Goal: Navigation & Orientation: Find specific page/section

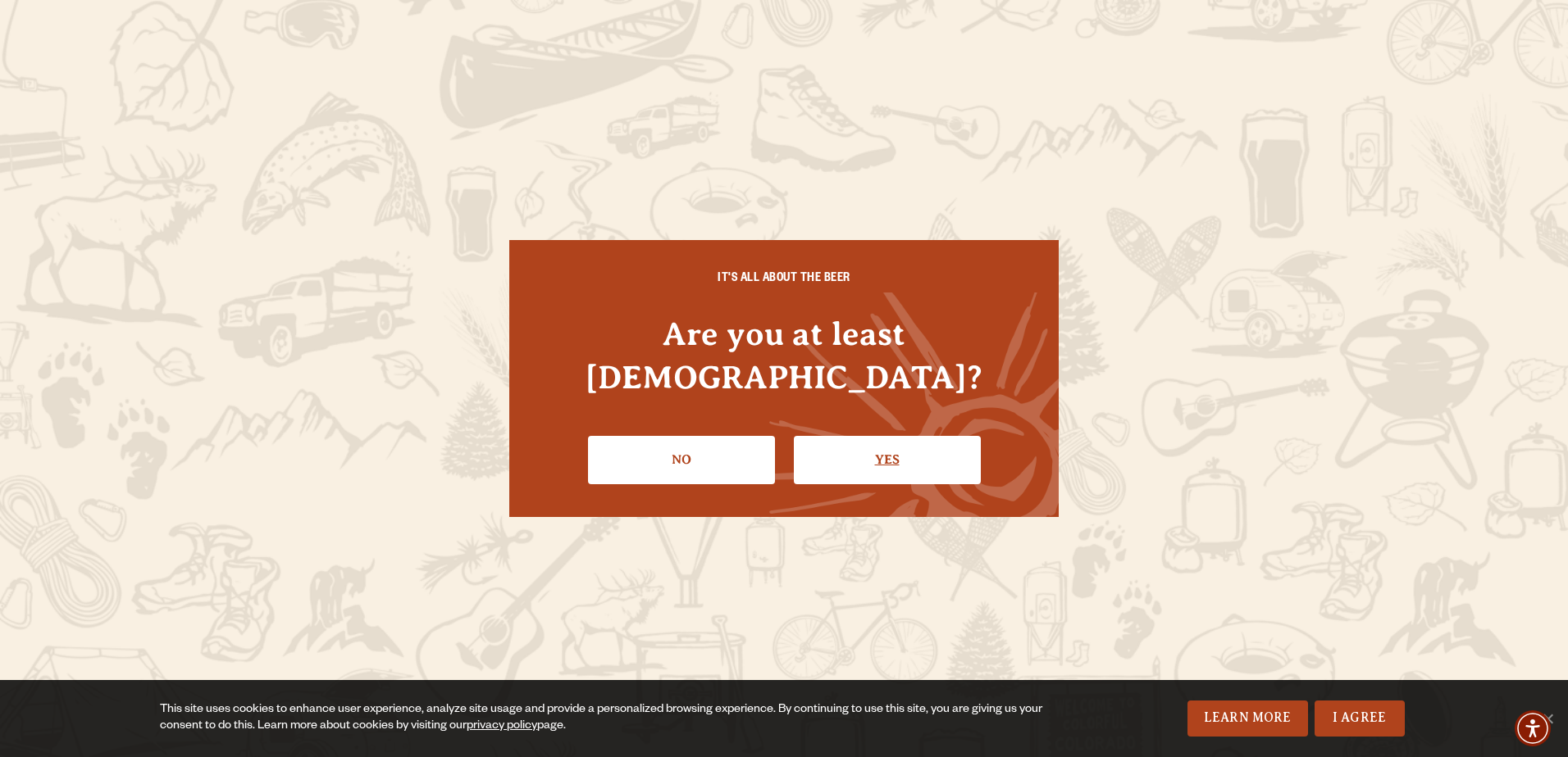
click at [860, 436] on link "Yes" at bounding box center [887, 459] width 187 height 47
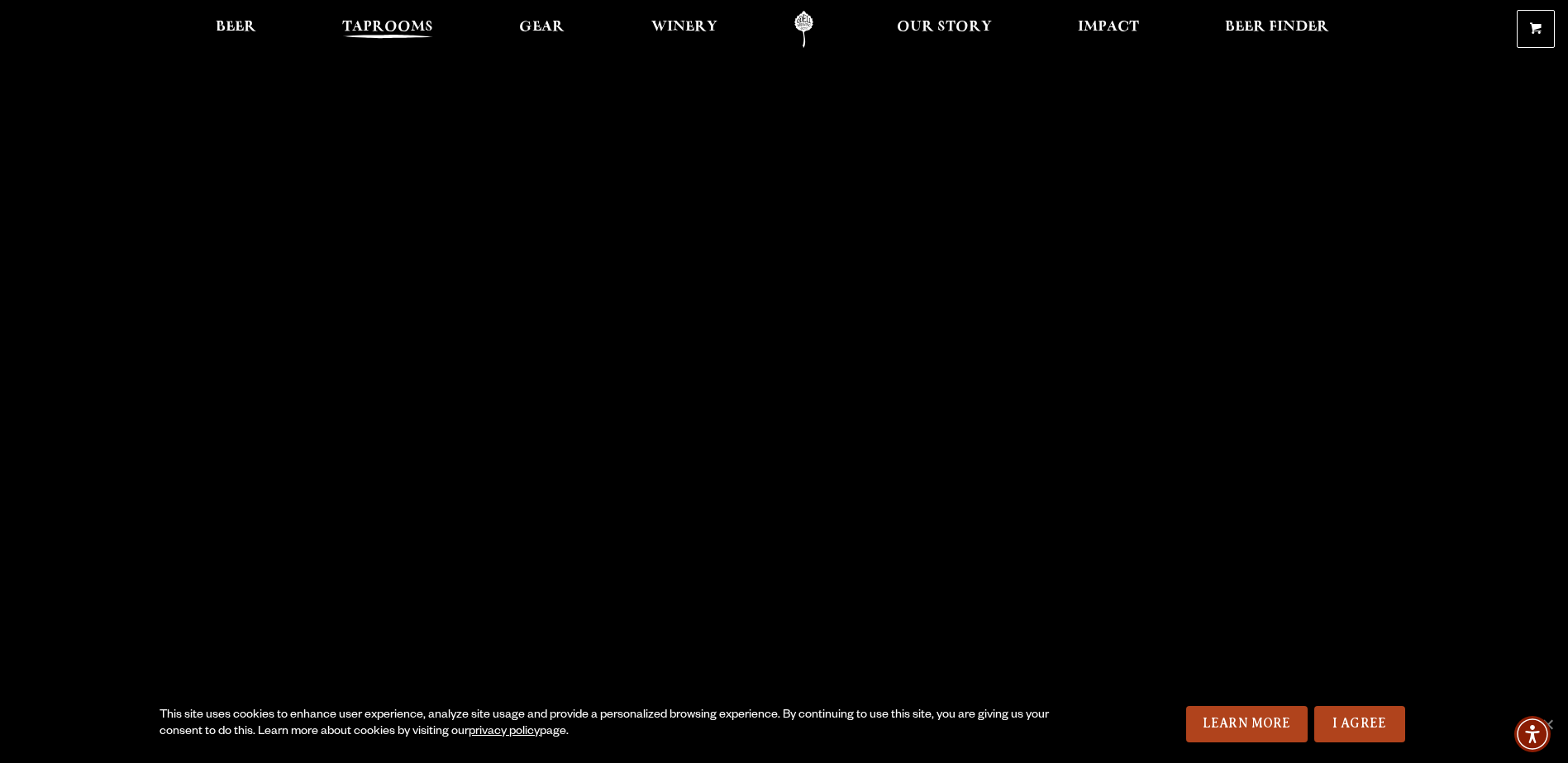
click at [402, 21] on span "Taprooms" at bounding box center [387, 27] width 91 height 14
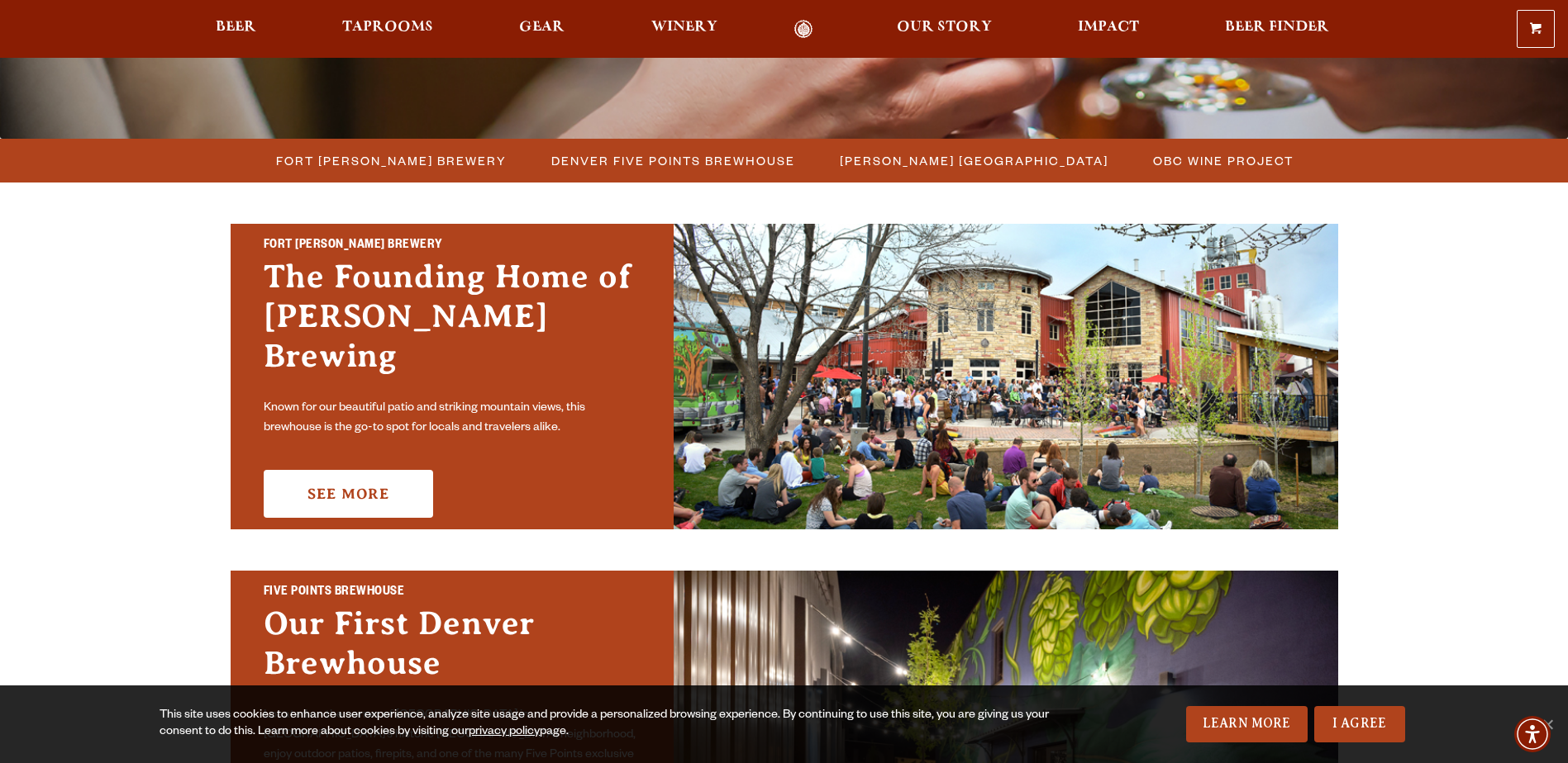
scroll to position [413, 0]
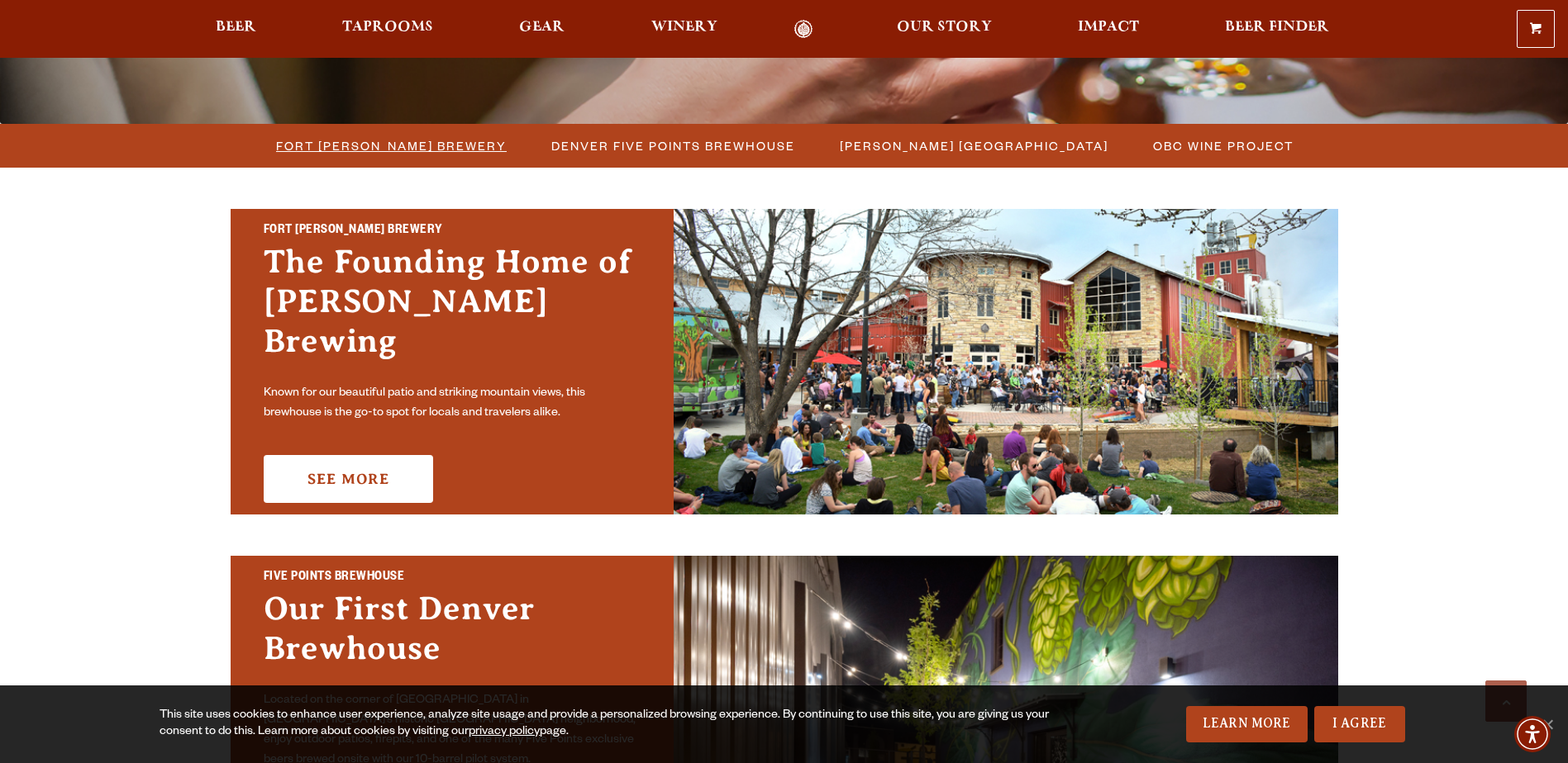
click at [413, 135] on span "Fort [PERSON_NAME] Brewery" at bounding box center [392, 145] width 231 height 24
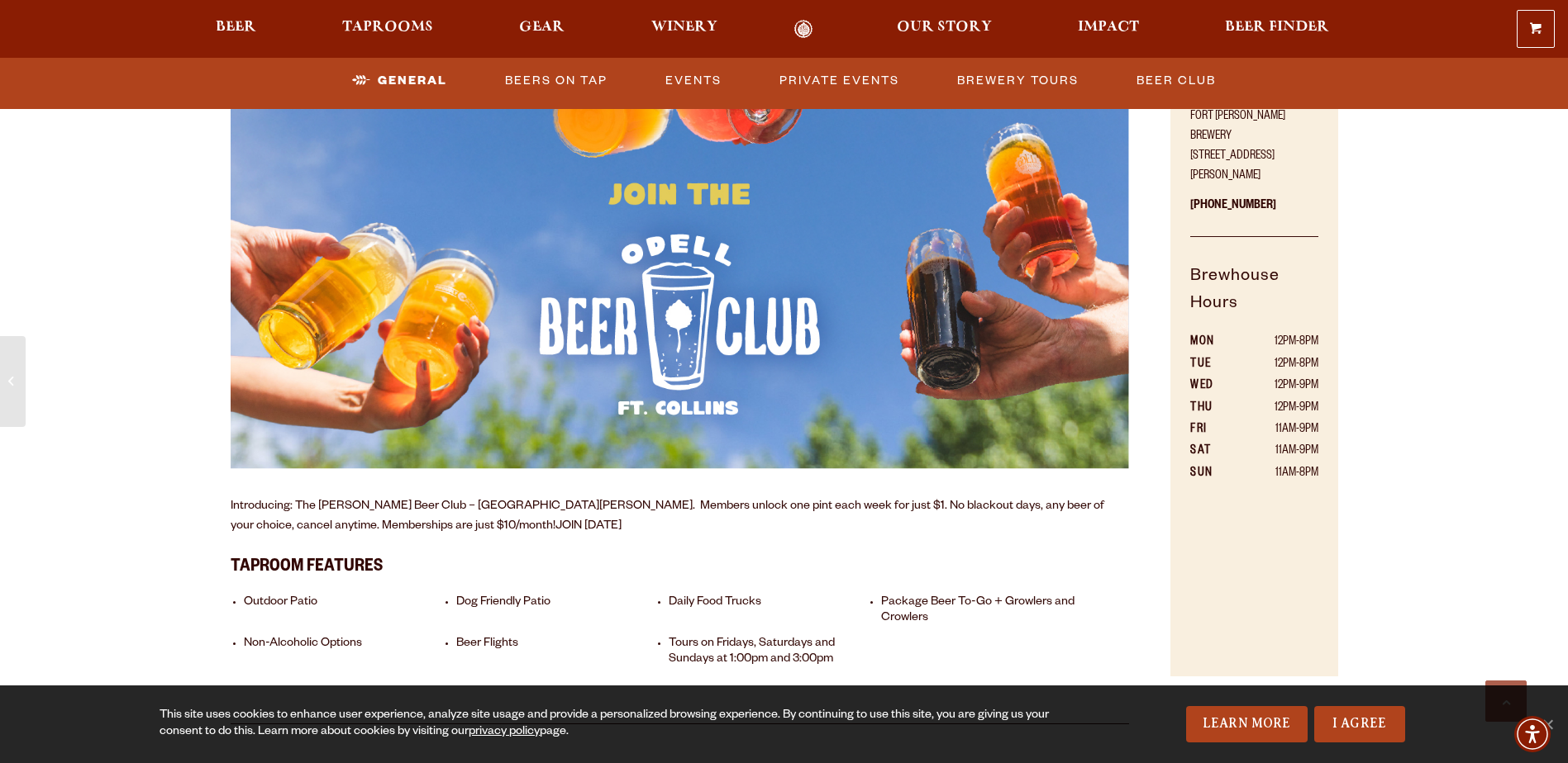
scroll to position [1404, 0]
